Goal: Transaction & Acquisition: Purchase product/service

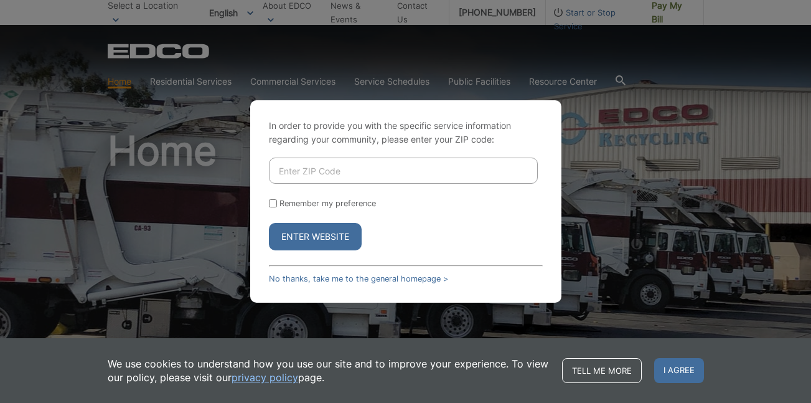
click at [324, 177] on input "Enter ZIP Code" at bounding box center [403, 170] width 269 height 26
type input "92083"
click at [272, 205] on input "Remember my preference" at bounding box center [273, 203] width 8 height 8
checkbox input "true"
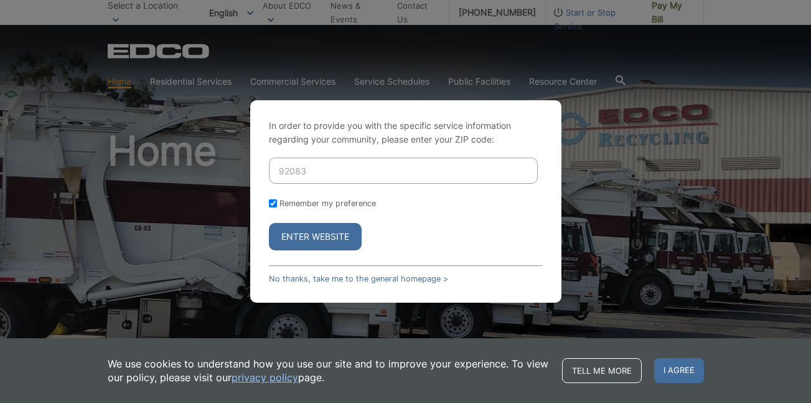
click at [296, 233] on button "Enter Website" at bounding box center [315, 236] width 93 height 27
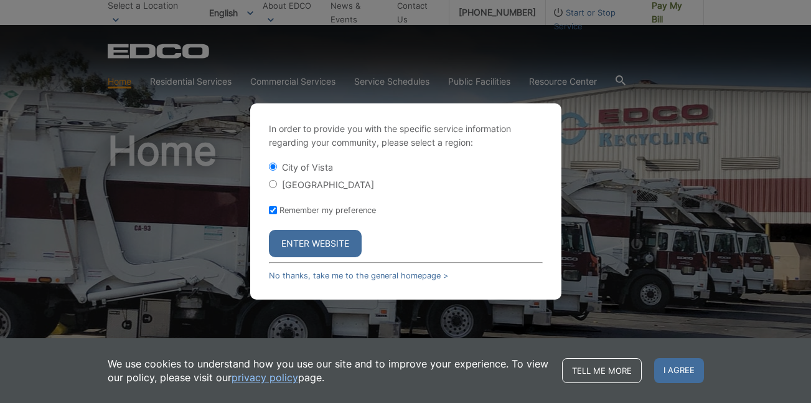
click at [287, 243] on button "Enter Website" at bounding box center [315, 243] width 93 height 27
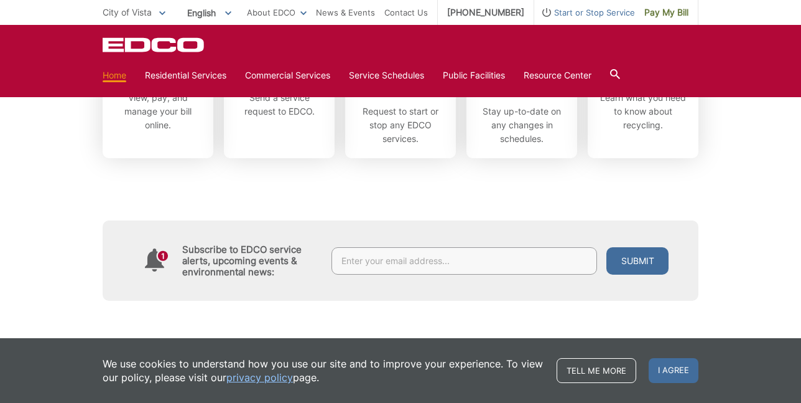
scroll to position [436, 0]
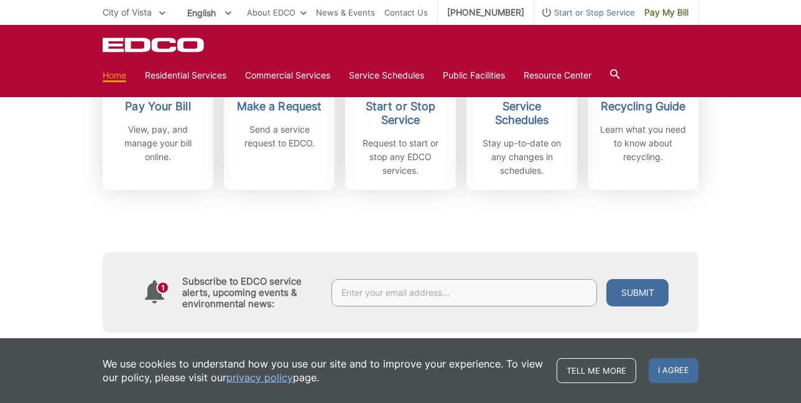
click at [333, 236] on div "Subscribe to EDCO service alerts, upcoming events & environmental news: Submit" at bounding box center [401, 261] width 596 height 142
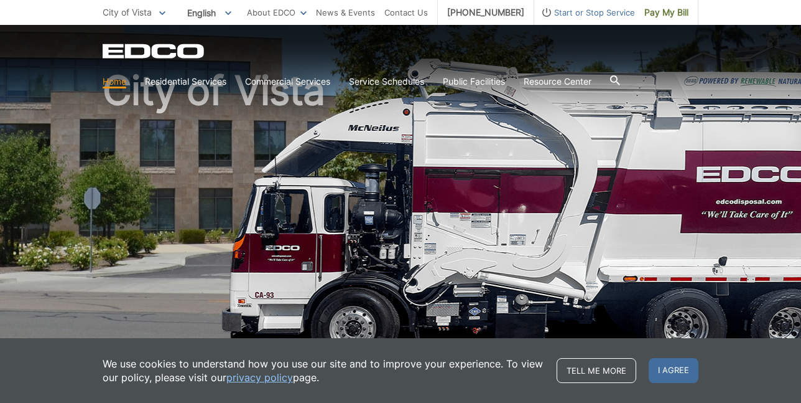
scroll to position [0, 0]
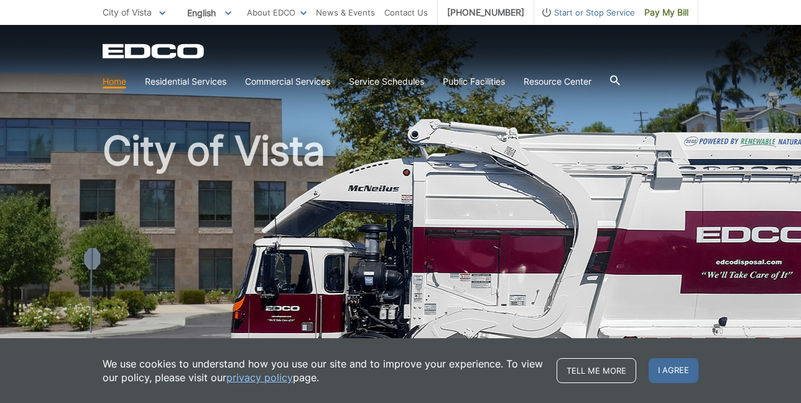
click at [118, 82] on link "Home" at bounding box center [115, 82] width 24 height 14
click at [655, 11] on span "Pay My Bill" at bounding box center [667, 13] width 44 height 14
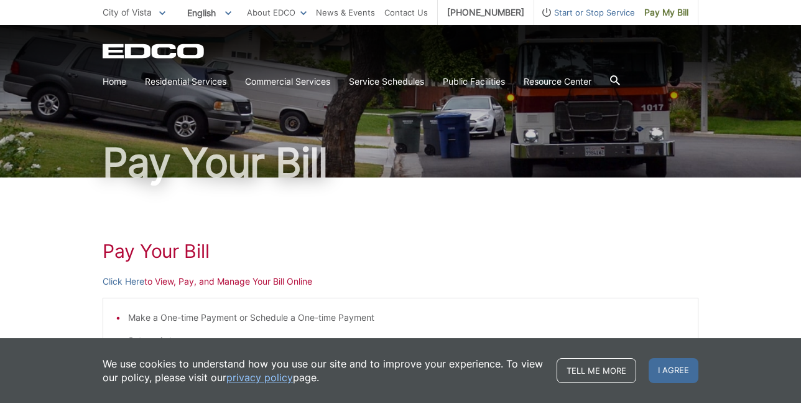
scroll to position [124, 0]
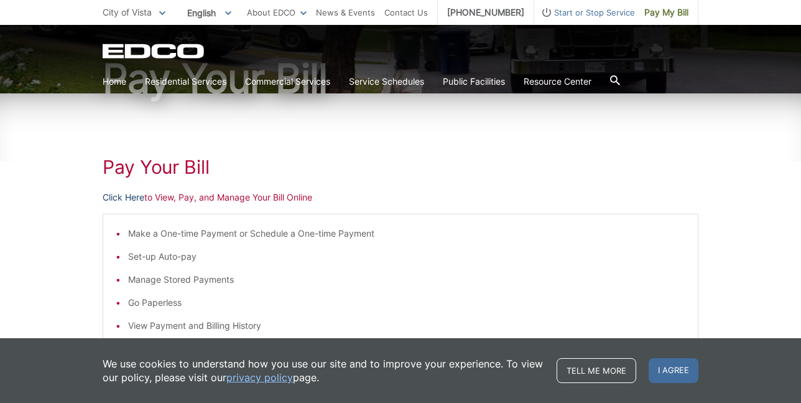
click at [118, 198] on link "Click Here" at bounding box center [124, 197] width 42 height 14
